Goal: Information Seeking & Learning: Learn about a topic

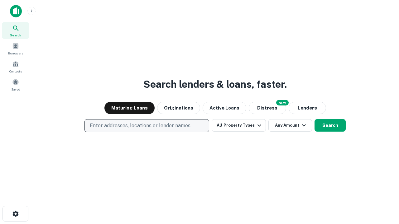
click at [146, 126] on p "Enter addresses, locations or lender names" at bounding box center [140, 125] width 101 height 7
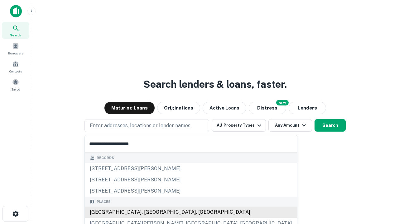
click at [149, 213] on div "[GEOGRAPHIC_DATA], [GEOGRAPHIC_DATA], [GEOGRAPHIC_DATA]" at bounding box center [191, 212] width 212 height 11
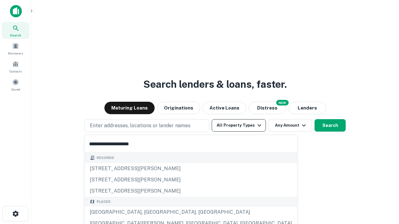
click at [239, 126] on button "All Property Types" at bounding box center [239, 125] width 54 height 12
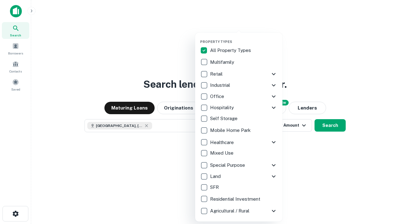
click at [244, 38] on button "button" at bounding box center [243, 38] width 87 height 0
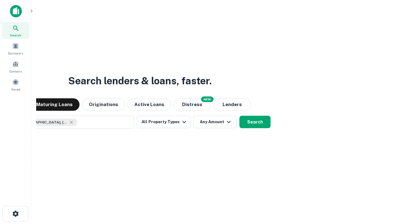
scroll to position [10, 0]
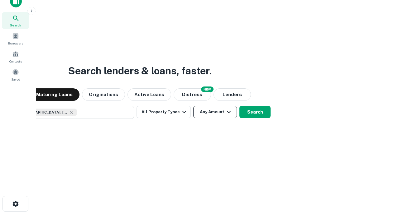
click at [193, 106] on button "Any Amount" at bounding box center [215, 112] width 44 height 12
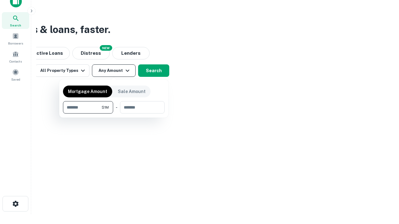
type input "*******"
click at [114, 114] on button "button" at bounding box center [114, 114] width 102 height 0
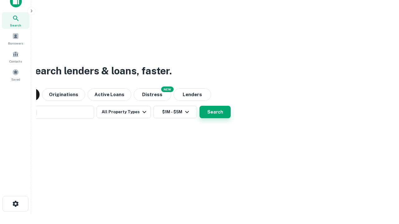
click at [199, 106] on button "Search" at bounding box center [214, 112] width 31 height 12
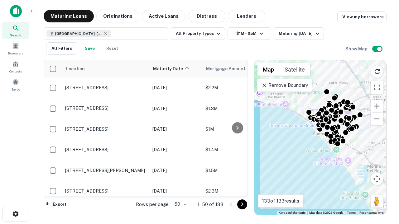
click at [179, 204] on body "Search Borrowers Contacts Saved Maturing Loans Originations Active Loans Distre…" at bounding box center [199, 112] width 399 height 224
click at [180, 189] on li "25" at bounding box center [180, 188] width 18 height 11
type input "**"
click at [242, 204] on icon "Go to next page" at bounding box center [241, 204] width 7 height 7
